Goal: Information Seeking & Learning: Find specific fact

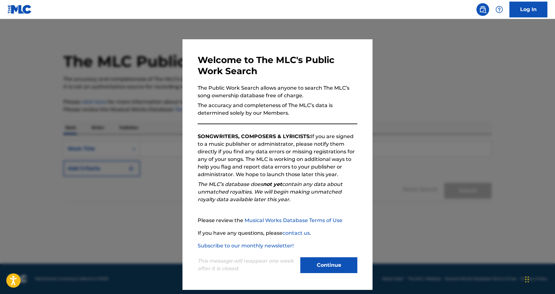
click at [327, 263] on button "Continue" at bounding box center [328, 265] width 57 height 16
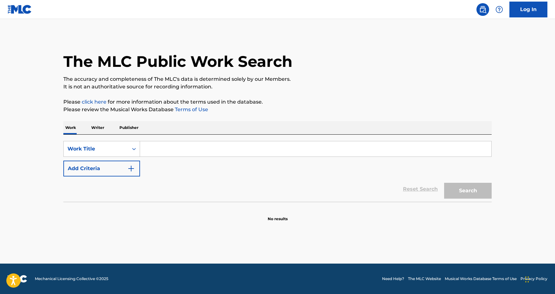
click at [189, 146] on input "Search Form" at bounding box center [315, 148] width 351 height 15
paste input "Atomic Bomb"
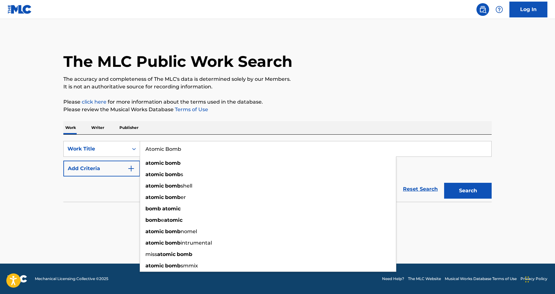
type input "Atomic Bomb"
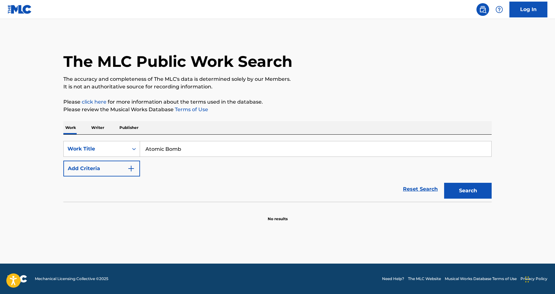
click at [105, 178] on div "Reset Search Search" at bounding box center [277, 189] width 428 height 25
click at [105, 174] on button "Add Criteria" at bounding box center [101, 169] width 77 height 16
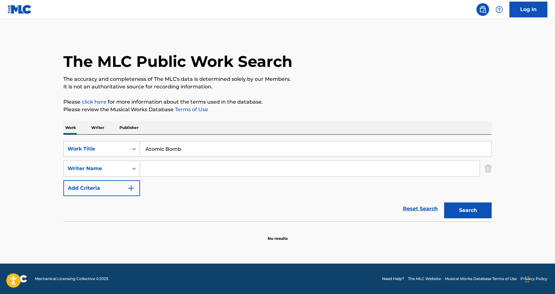
click at [174, 174] on input "Search Form" at bounding box center [310, 168] width 340 height 15
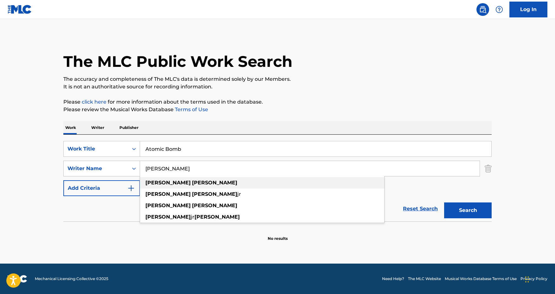
type input "[PERSON_NAME]"
click at [349, 184] on div "[PERSON_NAME]" at bounding box center [262, 182] width 244 height 11
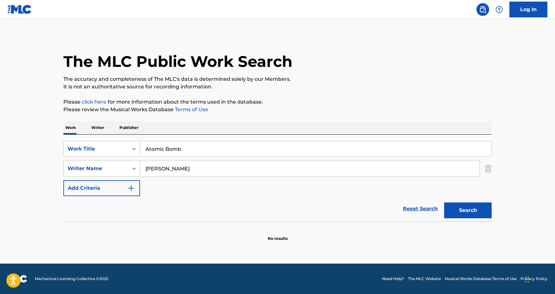
click at [469, 204] on button "Search" at bounding box center [468, 211] width 48 height 16
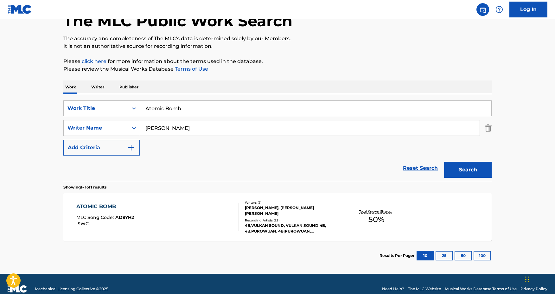
scroll to position [50, 0]
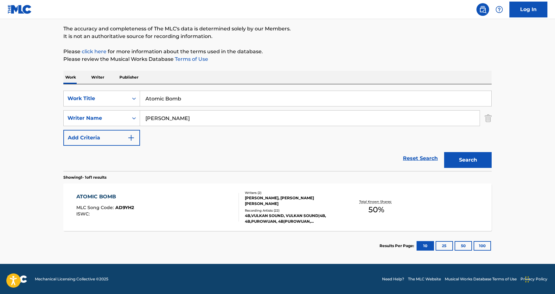
click at [116, 207] on span "AD9YH2" at bounding box center [124, 208] width 19 height 6
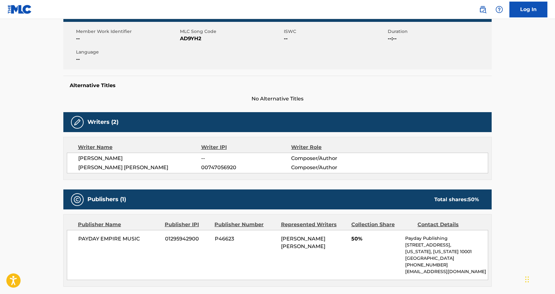
scroll to position [151, 0]
